Goal: Task Accomplishment & Management: Manage account settings

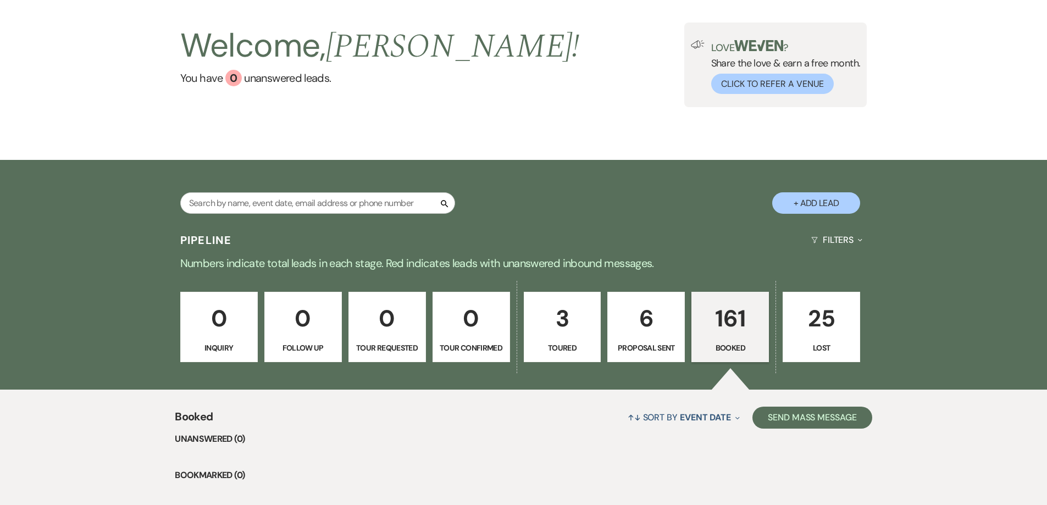
scroll to position [55, 0]
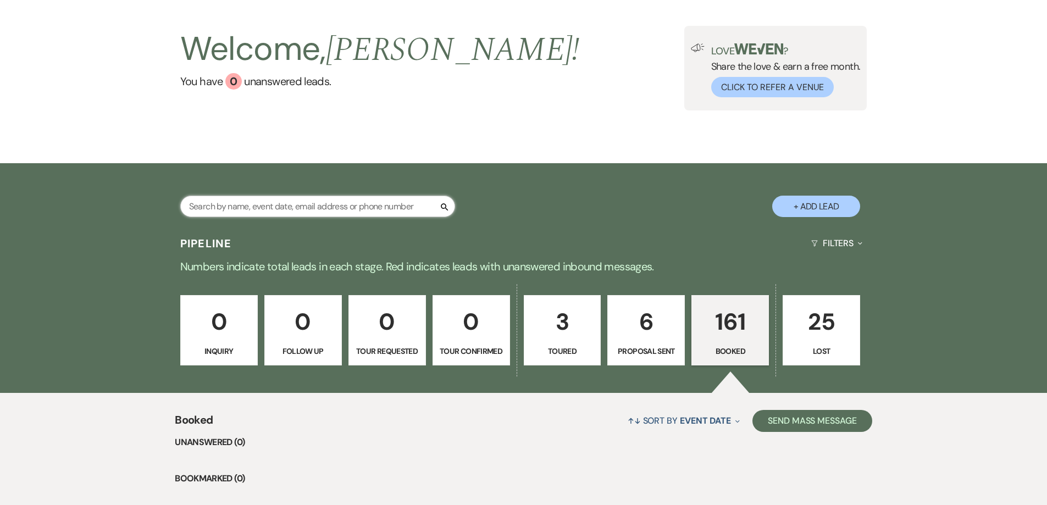
click at [267, 210] on input "text" at bounding box center [317, 206] width 275 height 21
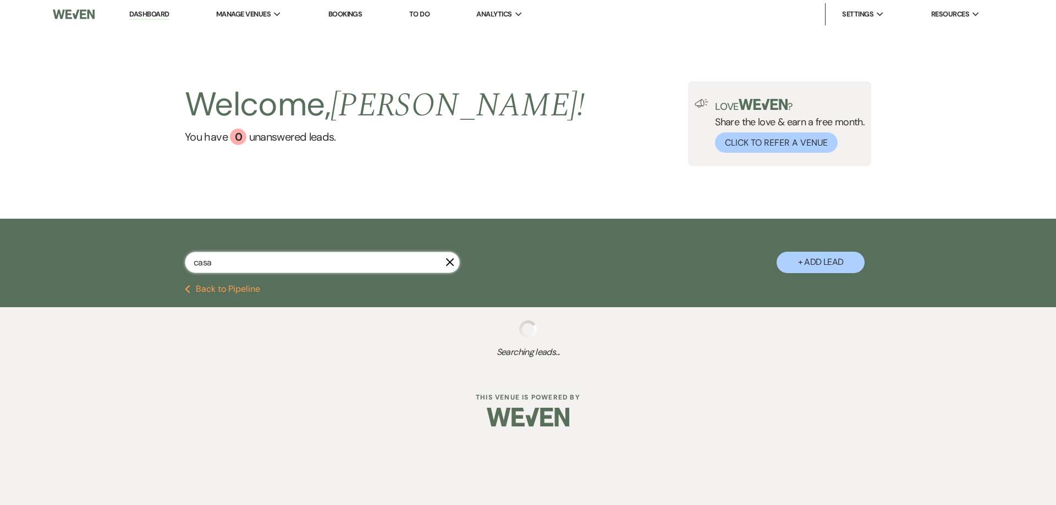
type input "[PERSON_NAME]"
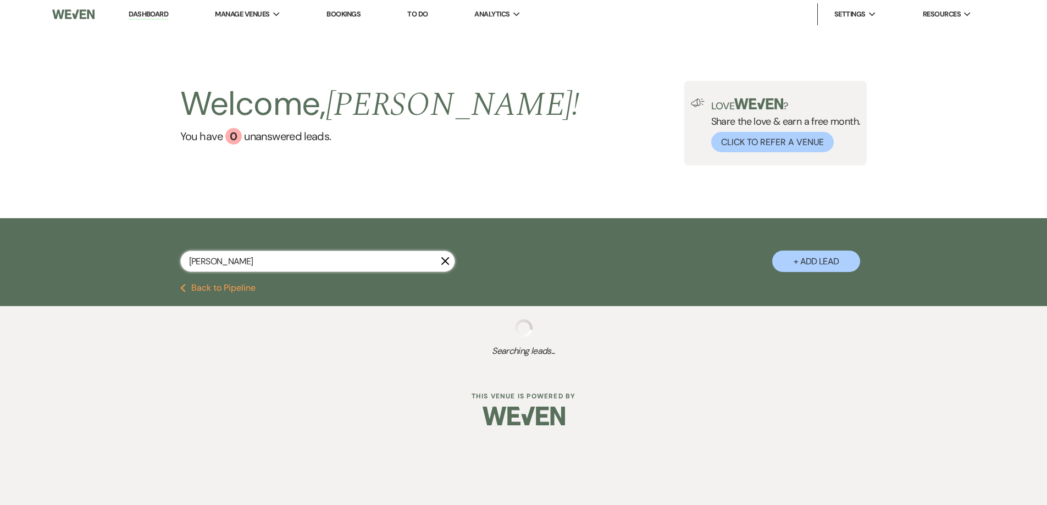
select select "6"
select select "5"
select select "8"
select select "5"
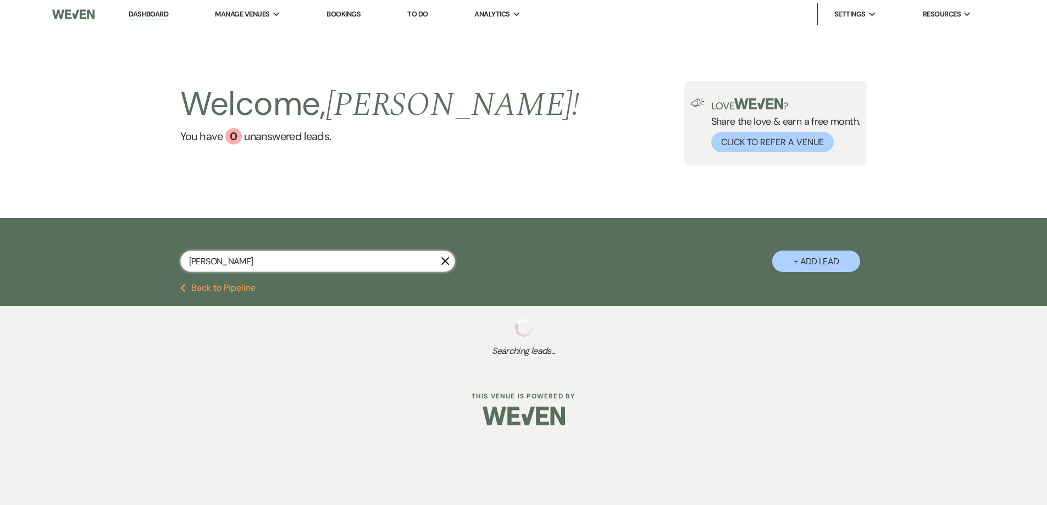
select select "8"
select select "6"
select select "8"
select select "5"
select select "8"
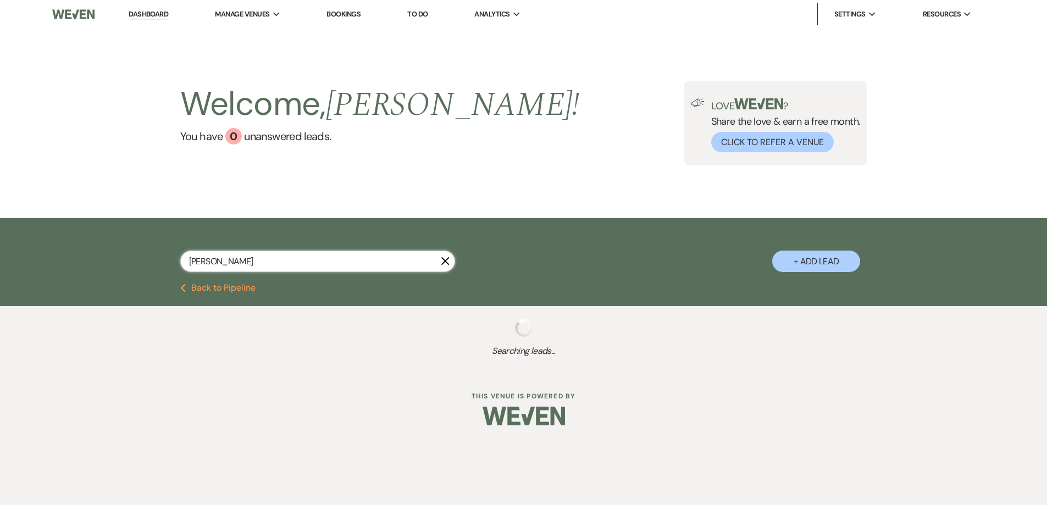
select select "11"
select select "8"
select select "2"
select select "8"
select select "2"
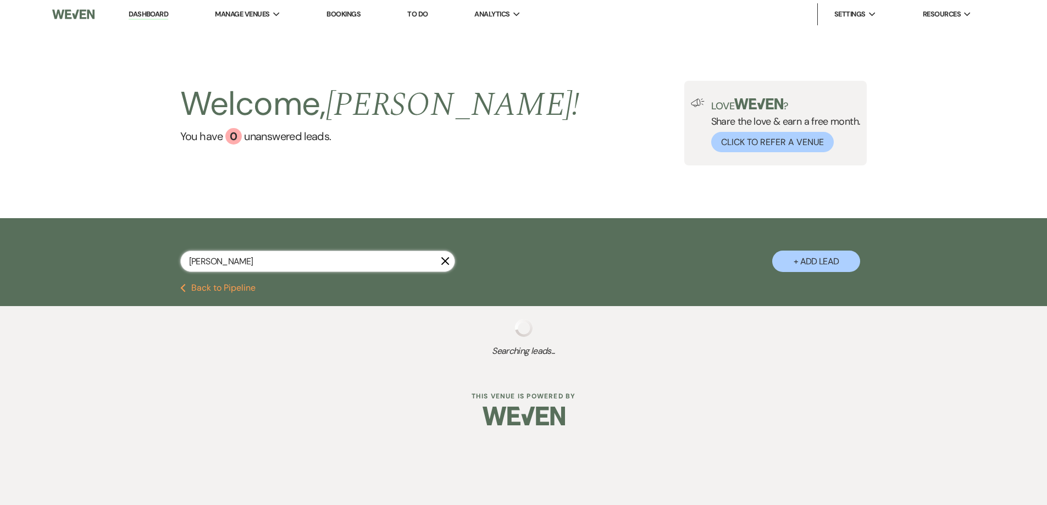
select select "8"
select select "2"
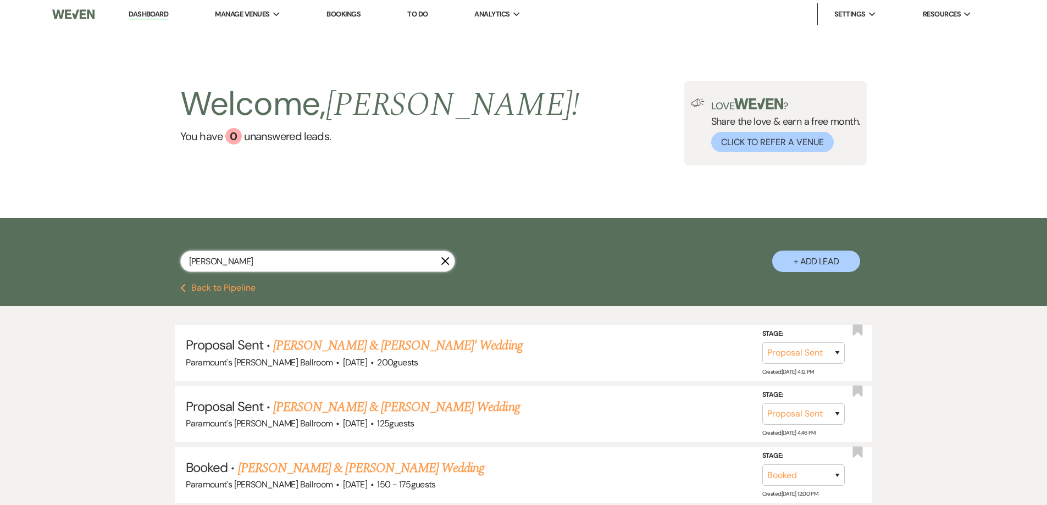
type input "[PERSON_NAME]"
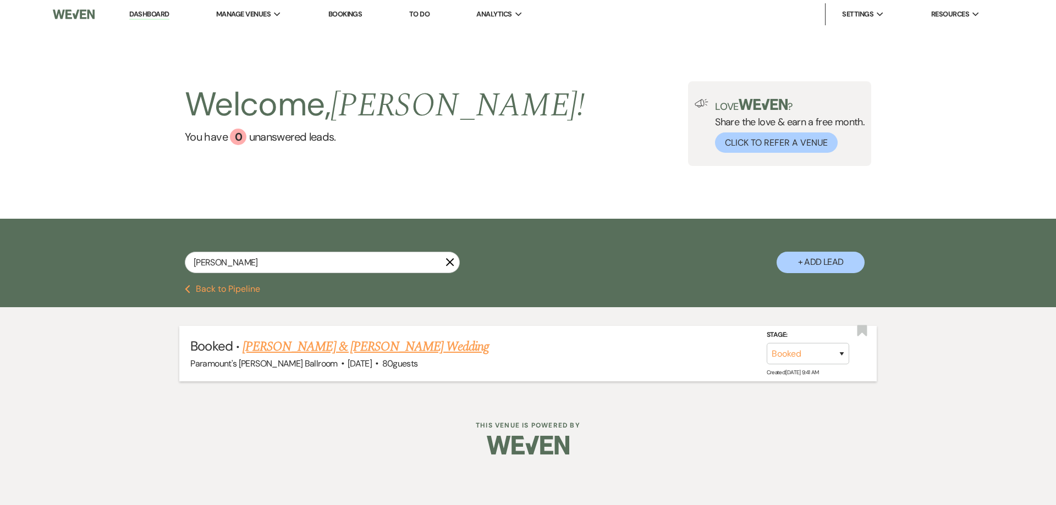
click at [340, 349] on link "[PERSON_NAME] & [PERSON_NAME] Wedding" at bounding box center [365, 347] width 246 height 20
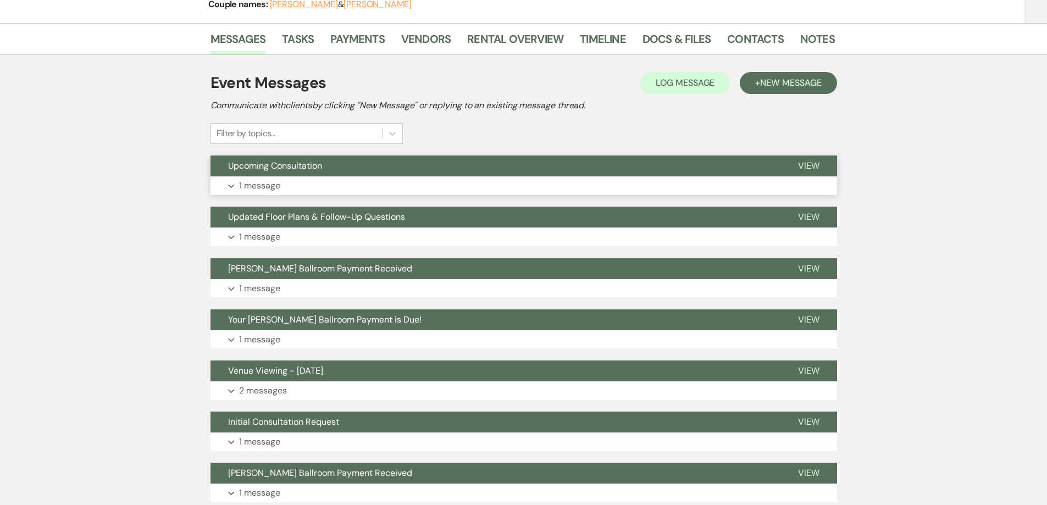
scroll to position [220, 0]
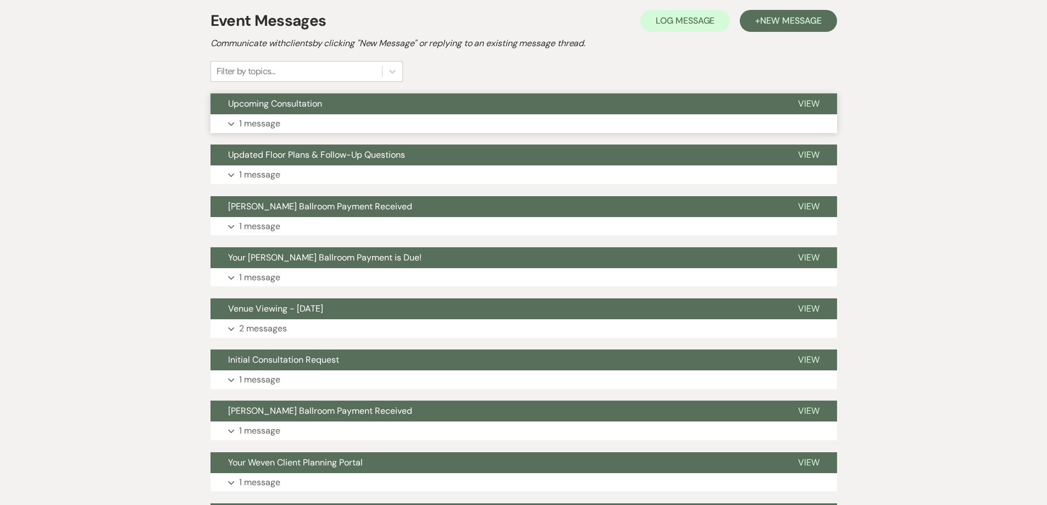
click at [266, 97] on button "Upcoming Consultation" at bounding box center [496, 103] width 570 height 21
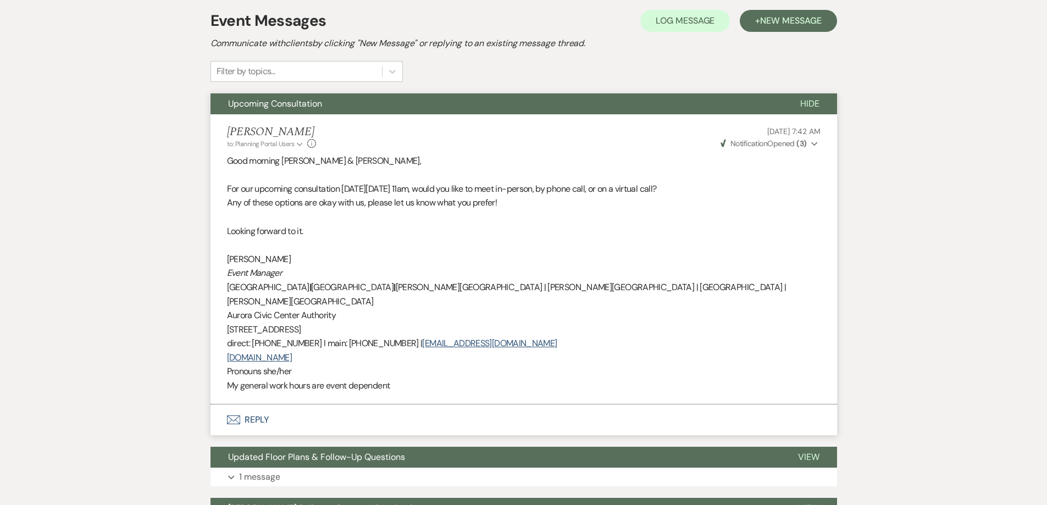
click at [267, 101] on span "Upcoming Consultation" at bounding box center [275, 104] width 94 height 12
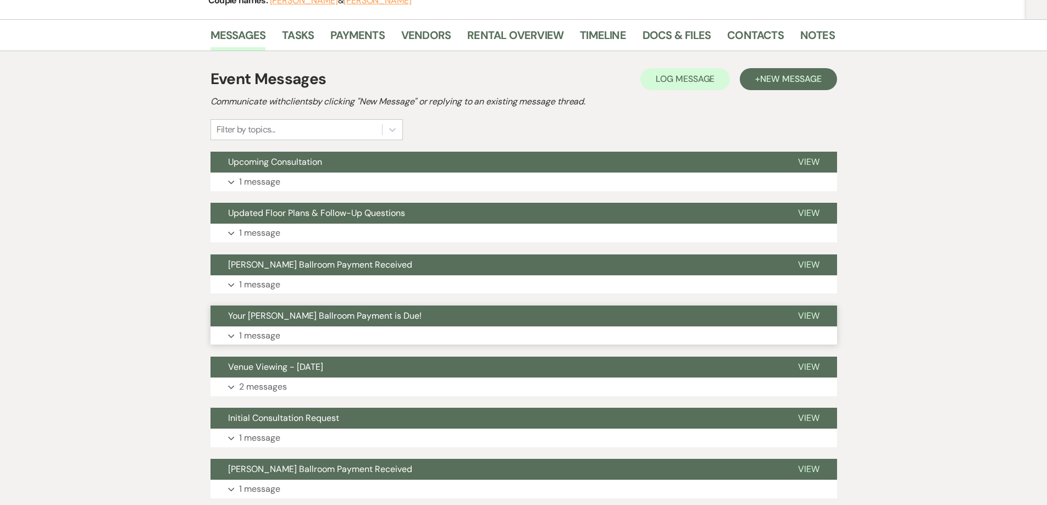
scroll to position [0, 0]
